Goal: Transaction & Acquisition: Purchase product/service

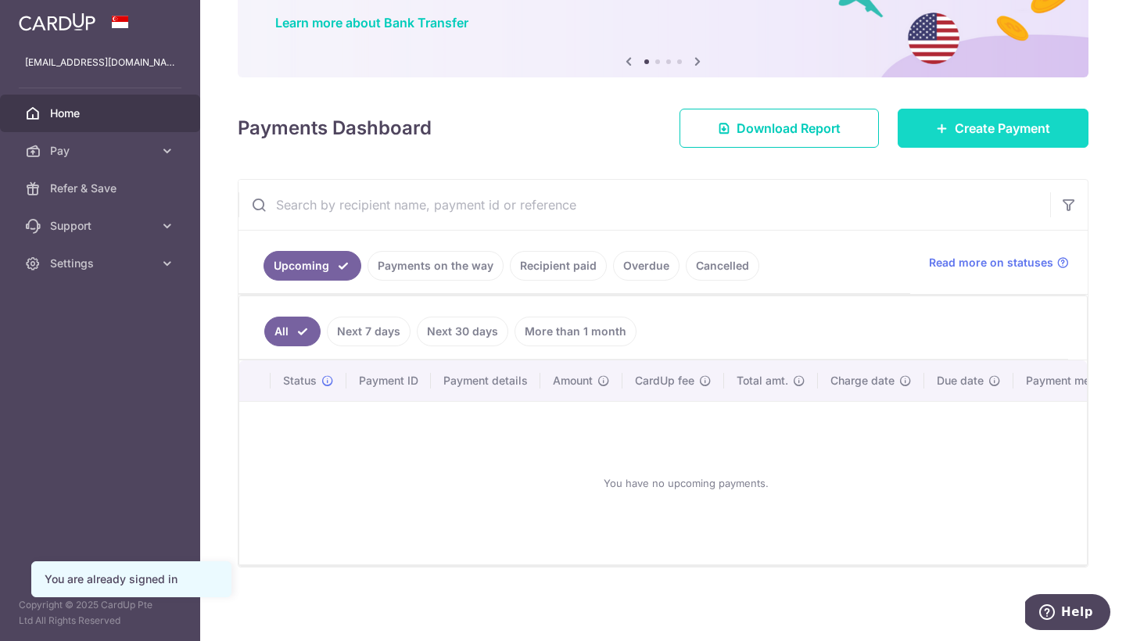
click at [1012, 117] on body "pohrachel@gmail.com Home Pay Payments Recipients Cards Refer & Save Support FAQ…" at bounding box center [563, 320] width 1126 height 641
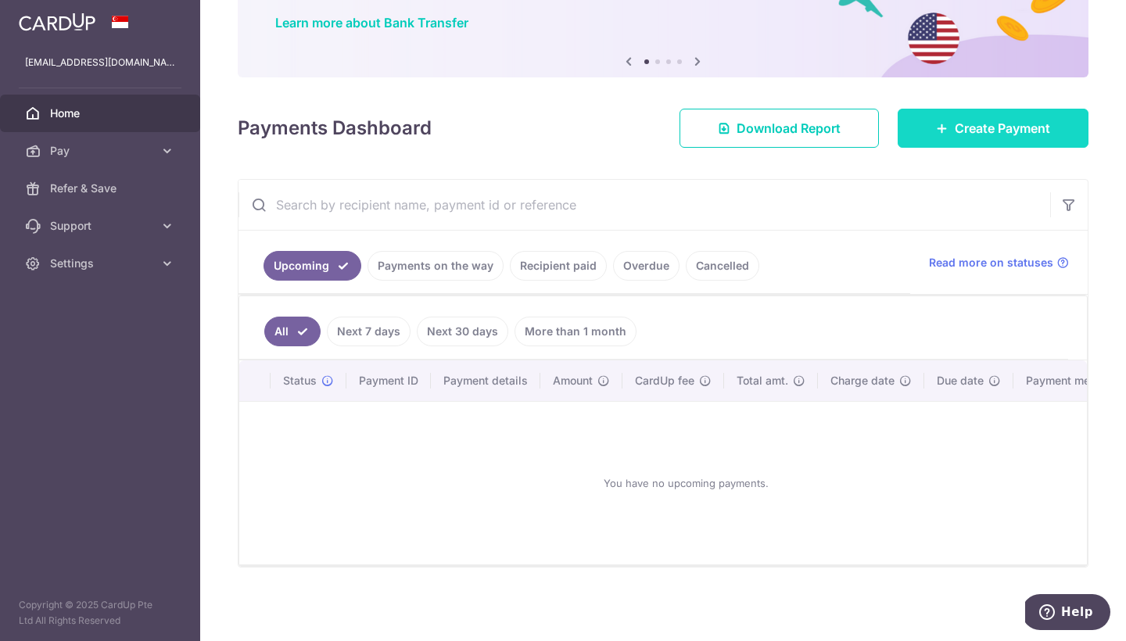
click at [1017, 127] on span "Create Payment" at bounding box center [1002, 128] width 95 height 19
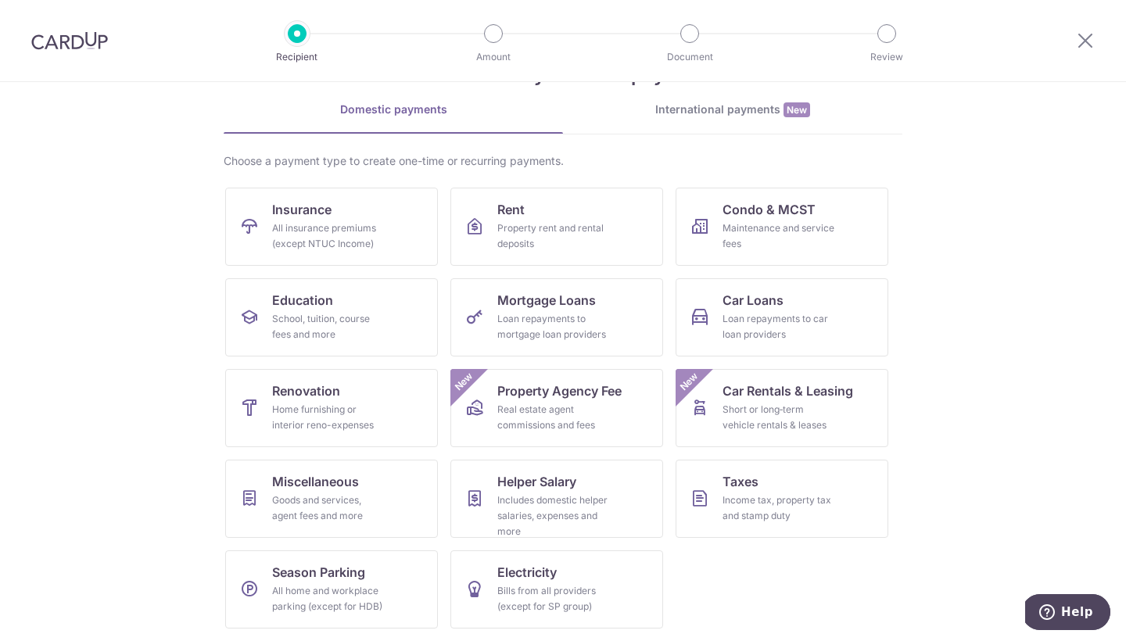
scroll to position [24, 0]
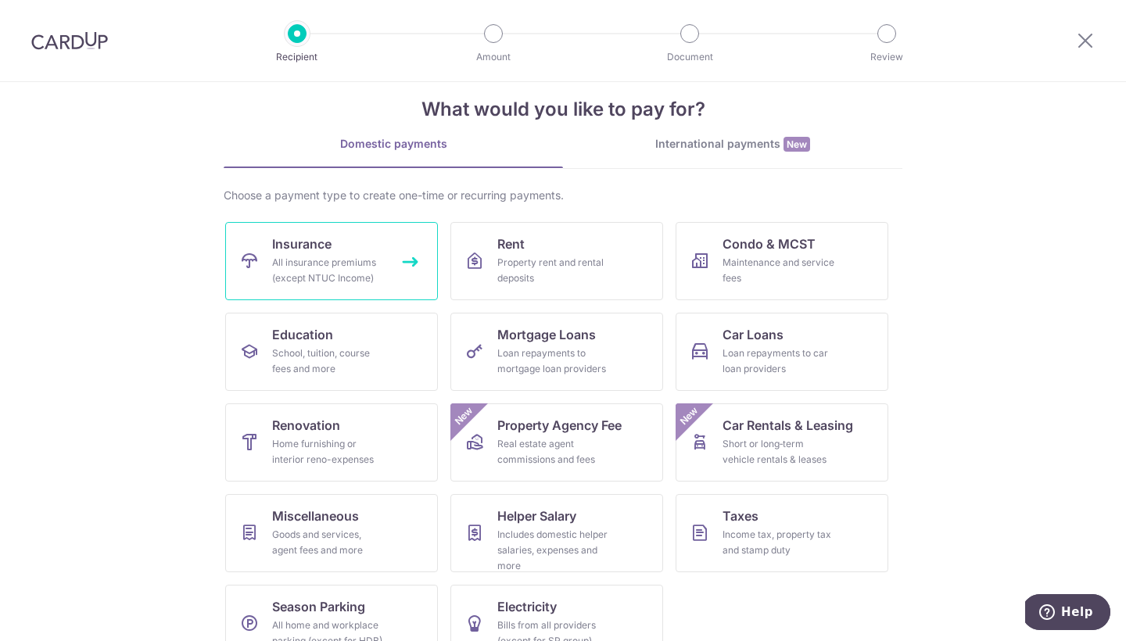
click at [362, 265] on div "All insurance premiums (except NTUC Income)" at bounding box center [328, 270] width 113 height 31
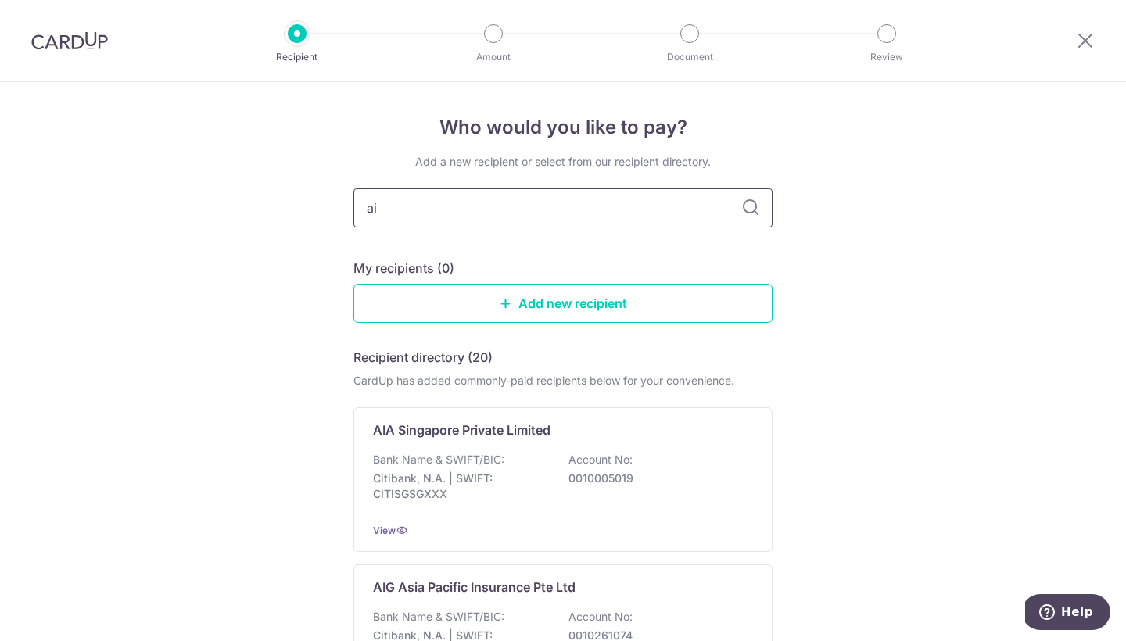
type input "aia"
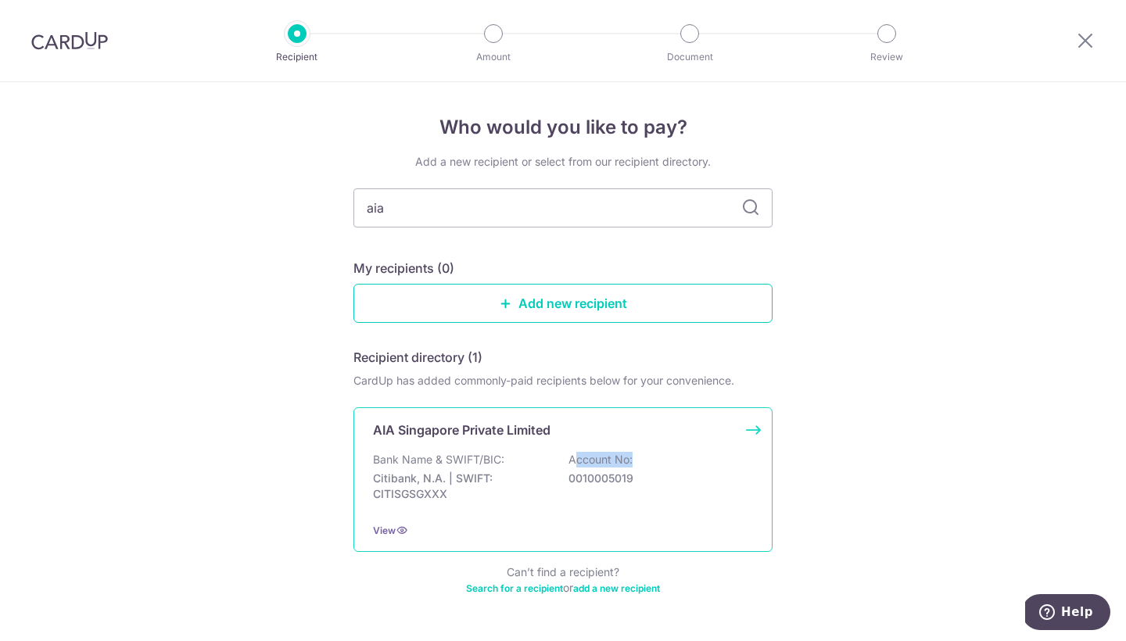
click at [572, 466] on p "Account No:" at bounding box center [600, 460] width 64 height 16
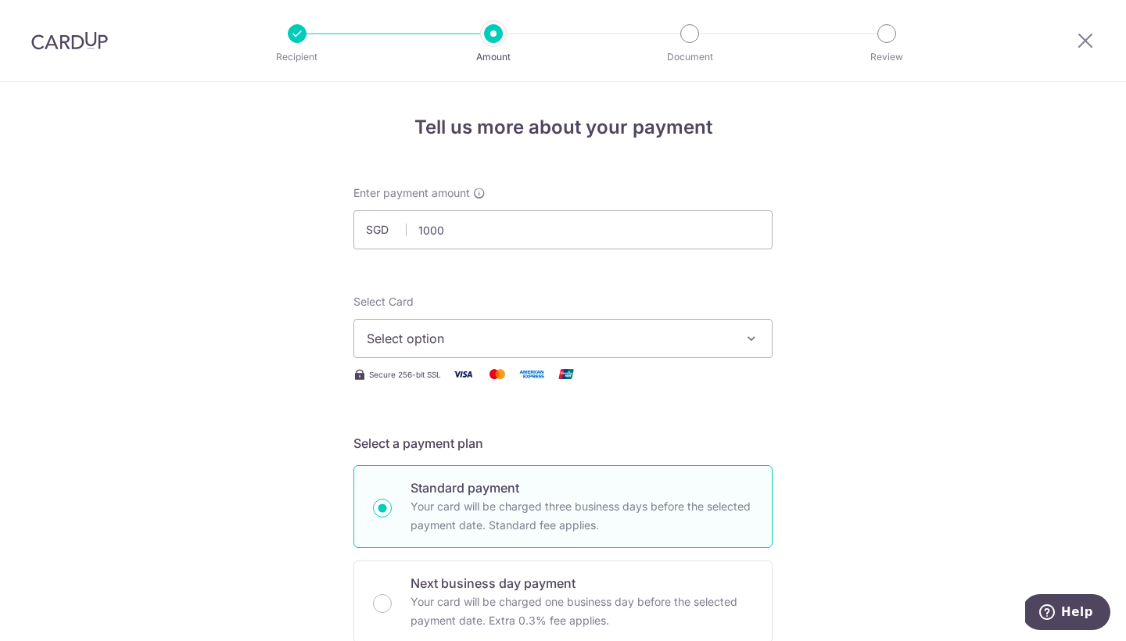
click at [436, 342] on span "Select option" at bounding box center [549, 338] width 364 height 19
type input "1,000.00"
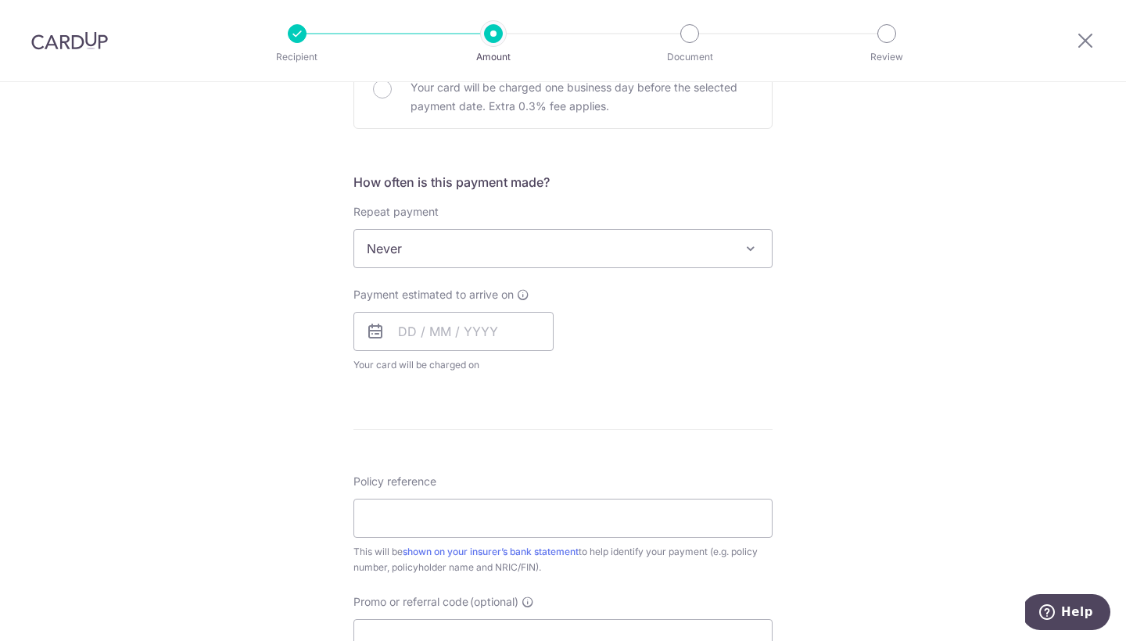
scroll to position [514, 0]
